Goal: Task Accomplishment & Management: Manage account settings

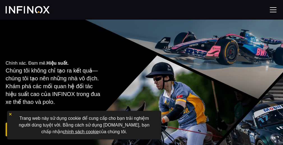
click at [147, 18] on div at bounding box center [141, 10] width 283 height 20
click at [150, 20] on div "Chính xác. Đam mê. Hiệu suất. Chúng tôi không chỉ tạo ra kết quả—chúng tôi tạo …" at bounding box center [141, 99] width 283 height 159
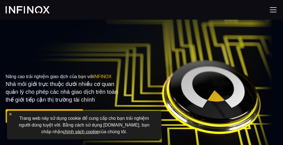
click at [146, 22] on div "Nâng cao trải nghiệm giao dịch của bạn với INFINOX Nhà môi giới trực thuộc dưới…" at bounding box center [141, 99] width 283 height 159
click at [270, 12] on img at bounding box center [273, 10] width 8 height 8
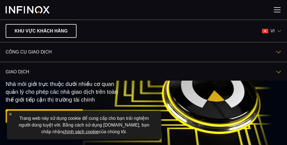
click at [270, 30] on img at bounding box center [279, 31] width 4 height 4
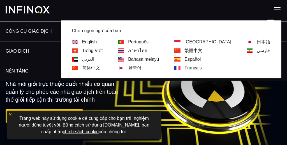
scroll to position [25, 0]
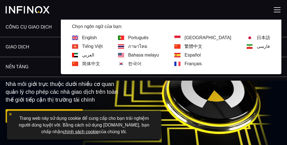
click at [142, 62] on link "한국어" at bounding box center [134, 64] width 13 height 7
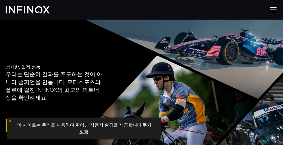
click at [10, 123] on img at bounding box center [10, 121] width 4 height 4
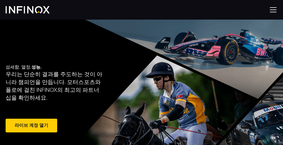
click at [35, 7] on img at bounding box center [28, 9] width 44 height 7
click at [24, 15] on div at bounding box center [141, 10] width 283 height 20
click at [22, 10] on img at bounding box center [28, 9] width 44 height 7
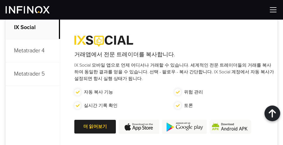
click at [33, 9] on img at bounding box center [28, 9] width 44 height 7
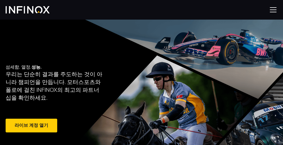
click at [29, 126] on link "라이브 계정 열기" at bounding box center [32, 126] width 52 height 14
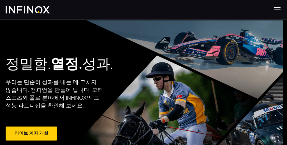
click at [274, 10] on img at bounding box center [277, 10] width 8 height 8
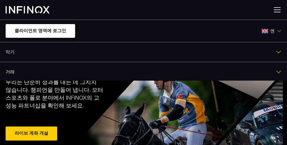
click at [33, 27] on link "클라이언트 영역에 로그인" at bounding box center [41, 31] width 70 height 14
